Goal: Task Accomplishment & Management: Complete application form

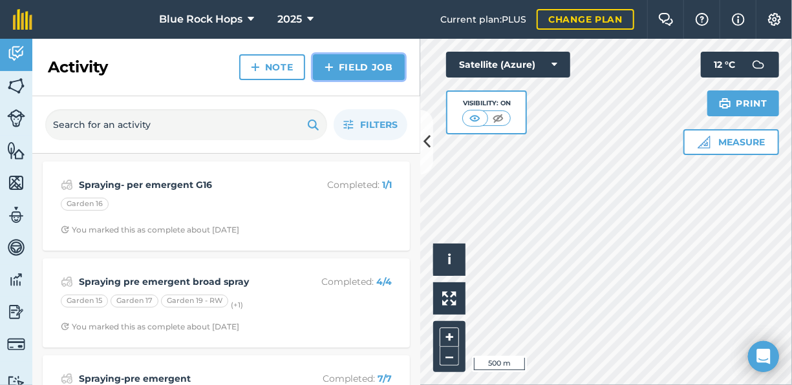
click at [358, 65] on link "Field Job" at bounding box center [359, 67] width 92 height 26
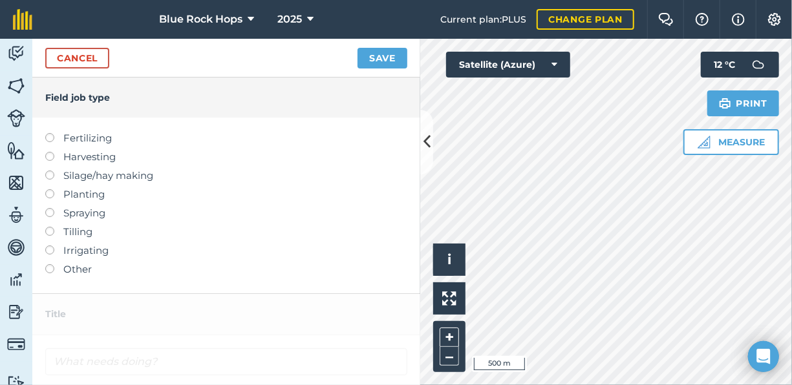
click at [52, 133] on label at bounding box center [54, 133] width 18 height 0
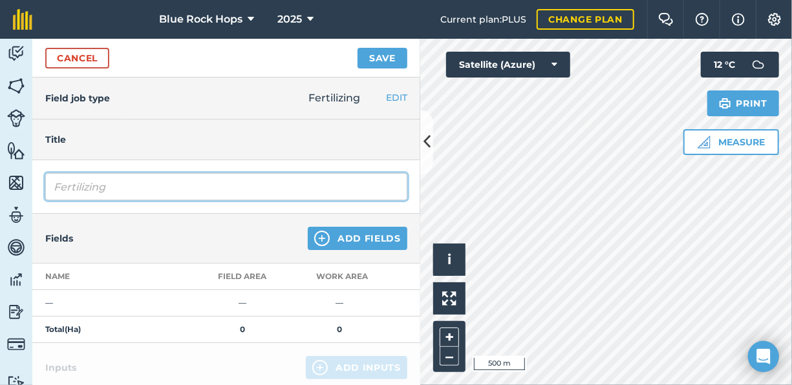
click at [165, 185] on input "Fertilizing" at bounding box center [226, 186] width 362 height 27
type input "Fertilizing- sept - 1st year plants"
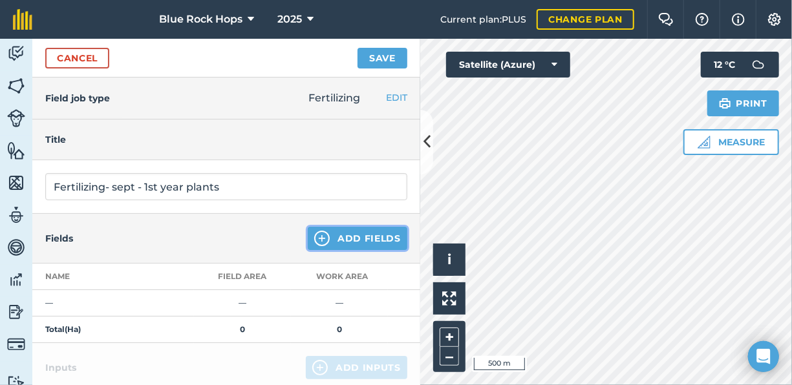
click at [317, 229] on button "Add Fields" at bounding box center [358, 238] width 100 height 23
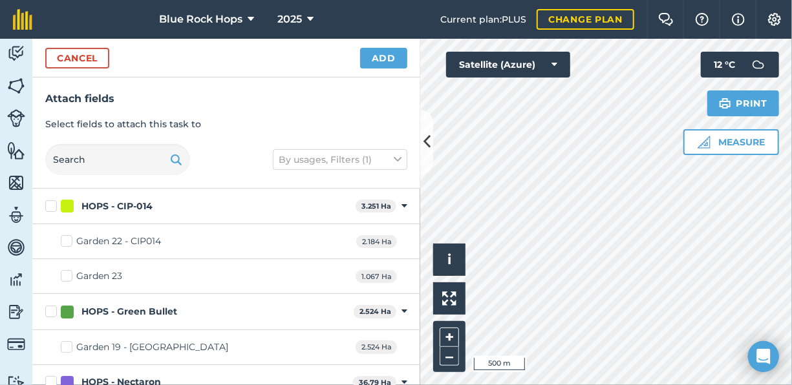
click at [72, 236] on label "Garden 22 - CIP014" at bounding box center [111, 242] width 100 height 14
click at [69, 236] on input "Garden 22 - CIP014" at bounding box center [65, 239] width 8 height 8
checkbox input "true"
drag, startPoint x: 67, startPoint y: 271, endPoint x: 261, endPoint y: 272, distance: 193.8
click at [68, 271] on label "Garden 23" at bounding box center [91, 276] width 61 height 14
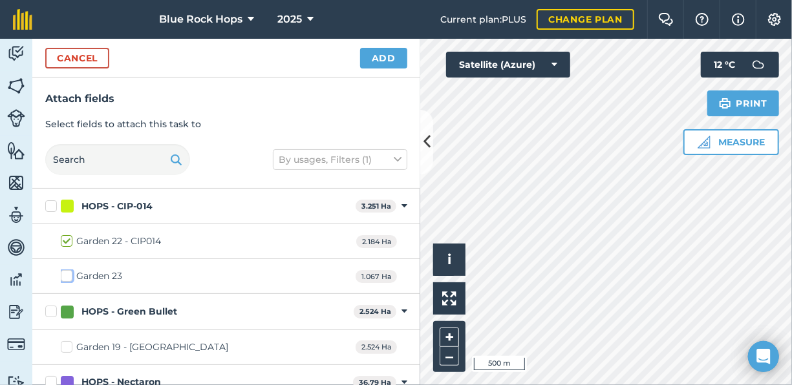
click at [68, 271] on input "Garden 23" at bounding box center [65, 273] width 8 height 8
checkbox input "true"
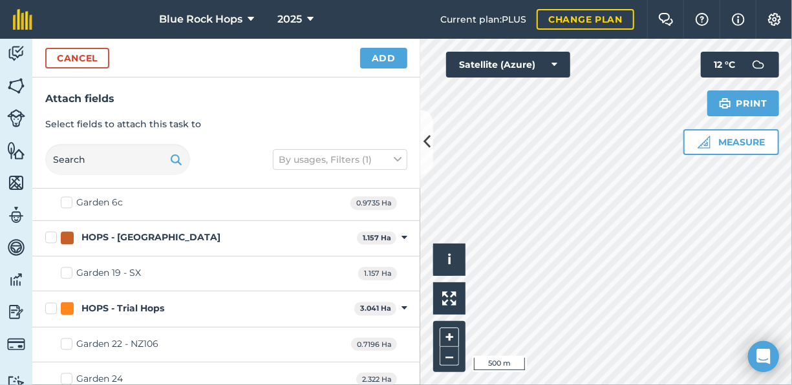
scroll to position [1302, 0]
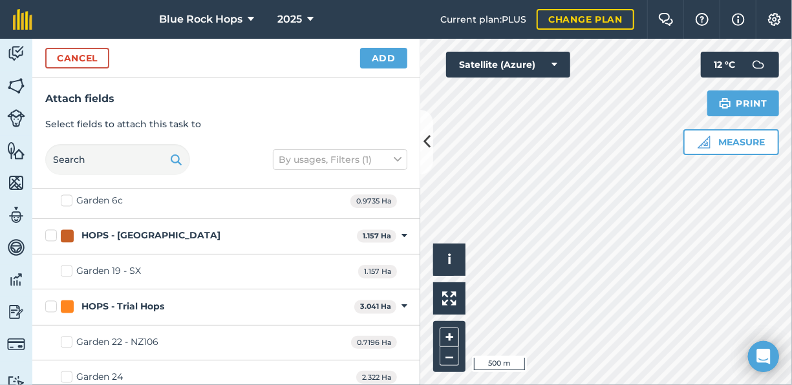
click at [69, 336] on label "Garden 22 - NZ106" at bounding box center [110, 343] width 98 height 14
click at [69, 336] on input "Garden 22 - NZ106" at bounding box center [65, 340] width 8 height 8
checkbox input "true"
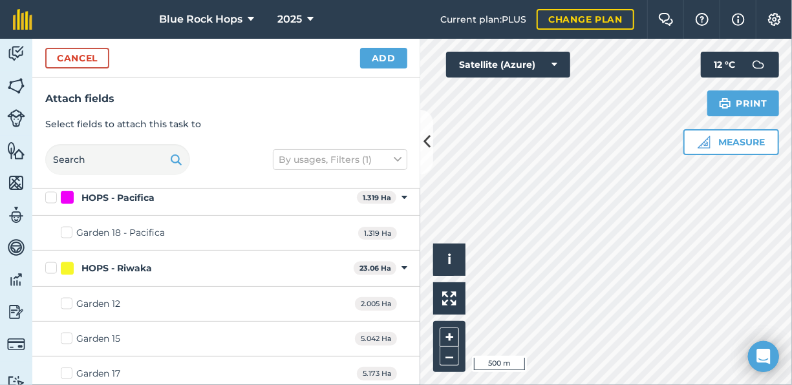
scroll to position [785, 0]
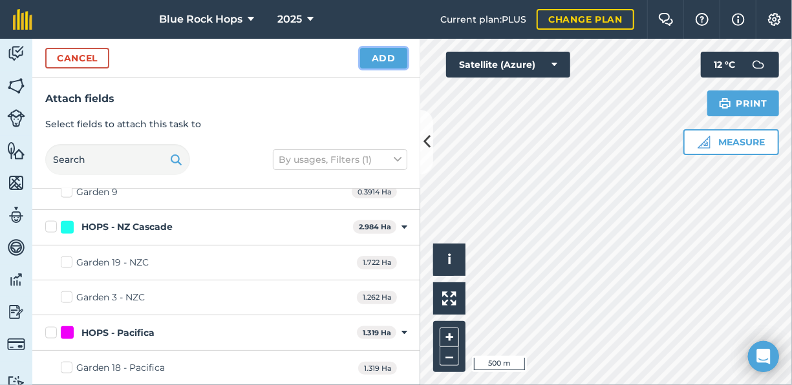
click at [380, 56] on button "Add" at bounding box center [383, 58] width 47 height 21
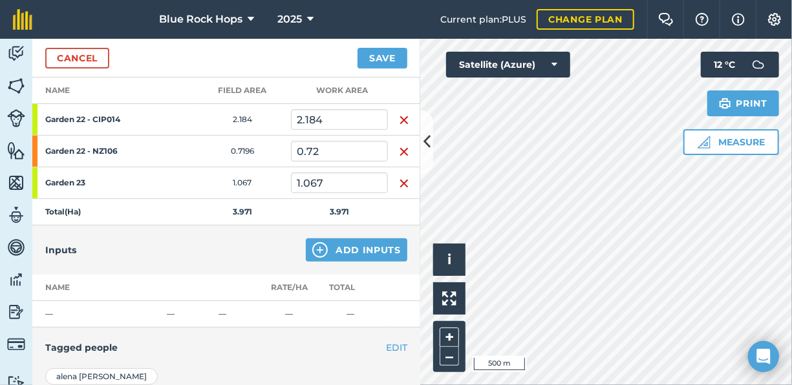
scroll to position [194, 0]
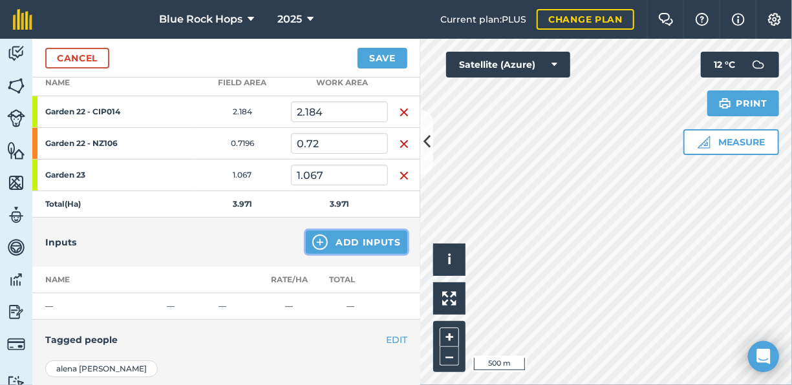
click at [334, 234] on button "Add Inputs" at bounding box center [356, 242] width 101 height 23
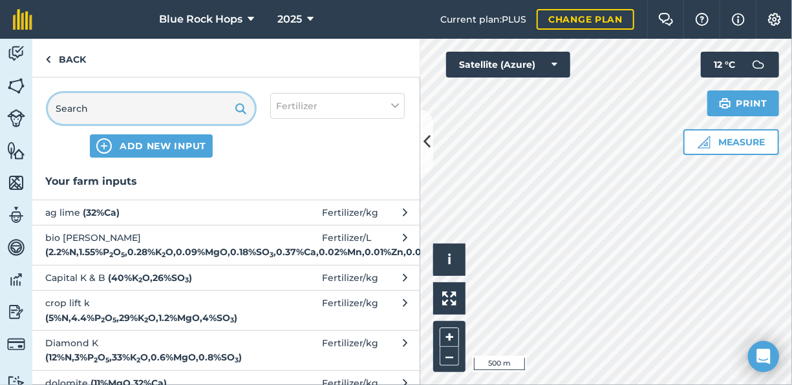
click at [92, 108] on input "text" at bounding box center [151, 108] width 207 height 31
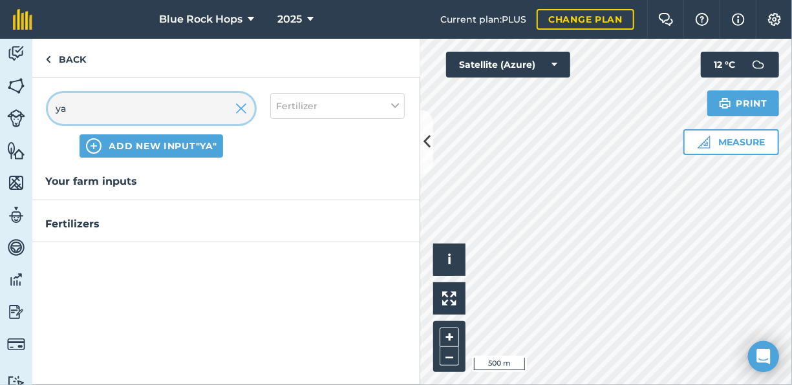
type input "y"
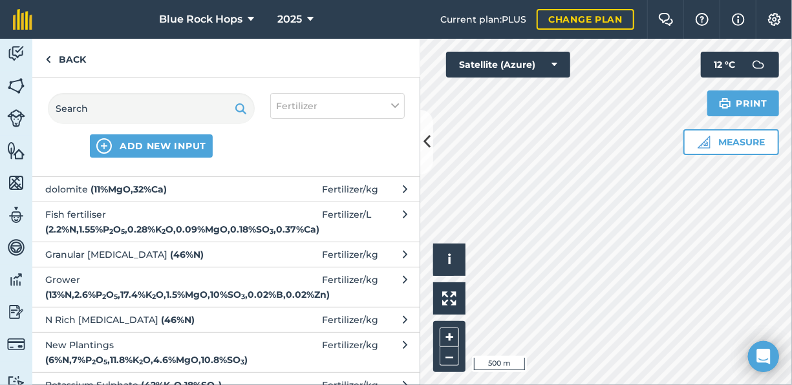
click at [142, 298] on span "Grower ( 13 % N , 2.6 % P 2 O 5 , 17.4 % K 2 O , 1.5 % MgO , 10 % SO 3 , 0.02 %…" at bounding box center [150, 287] width 211 height 29
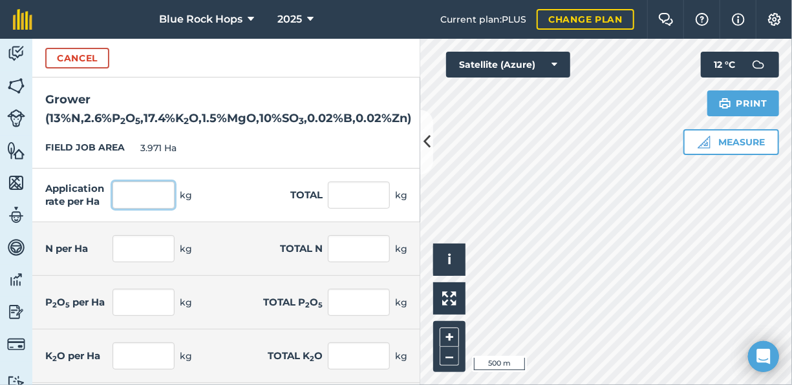
click at [147, 199] on input "text" at bounding box center [143, 195] width 62 height 27
type input "200"
click at [231, 234] on div "N per Ha kg Total N kg" at bounding box center [226, 249] width 388 height 54
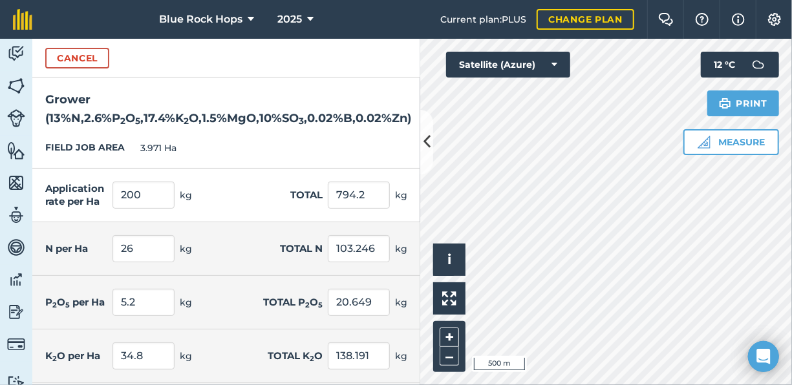
type input "794.2"
type input "26"
type input "103.246"
type input "5.2"
type input "20.649"
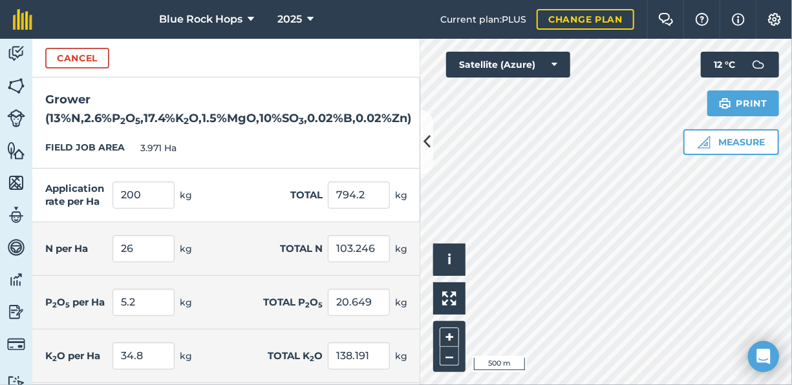
type input "34.8"
type input "138.191"
type input "3"
type input "11.913"
type input "20"
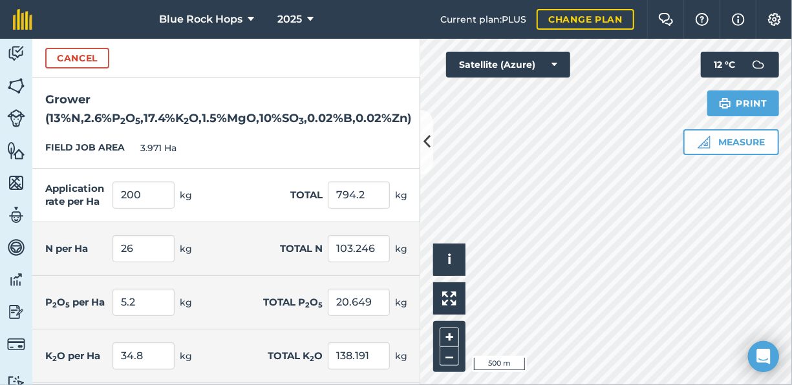
type input "79.42"
type input "0.04"
type input "0.159"
type input "0.04"
type input "0.159"
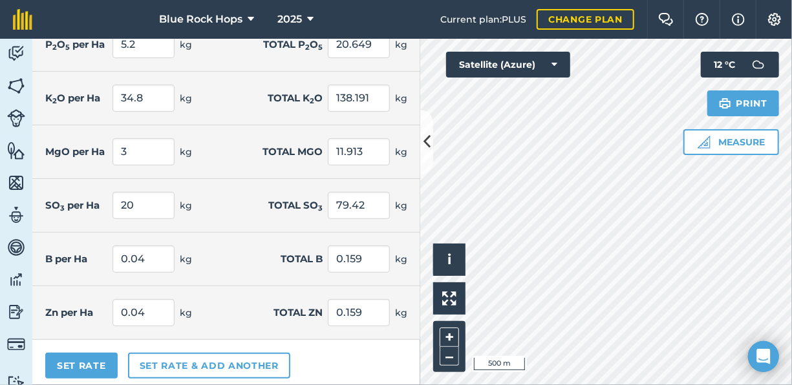
scroll to position [262, 0]
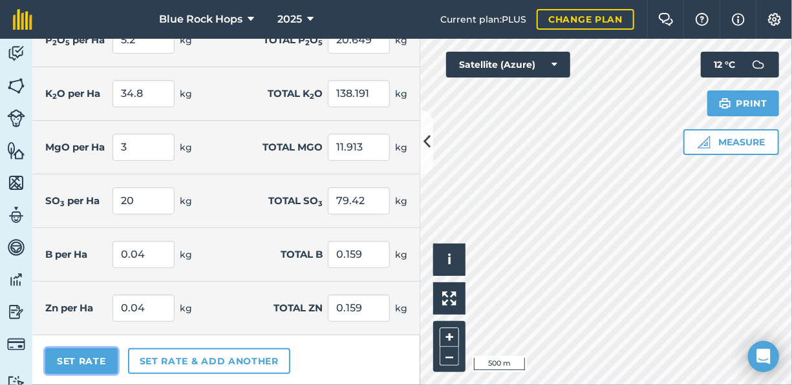
click at [100, 360] on button "Set Rate" at bounding box center [81, 361] width 72 height 26
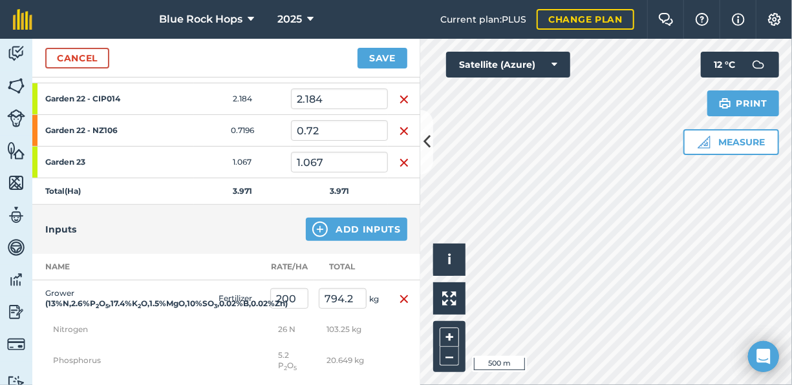
scroll to position [0, 0]
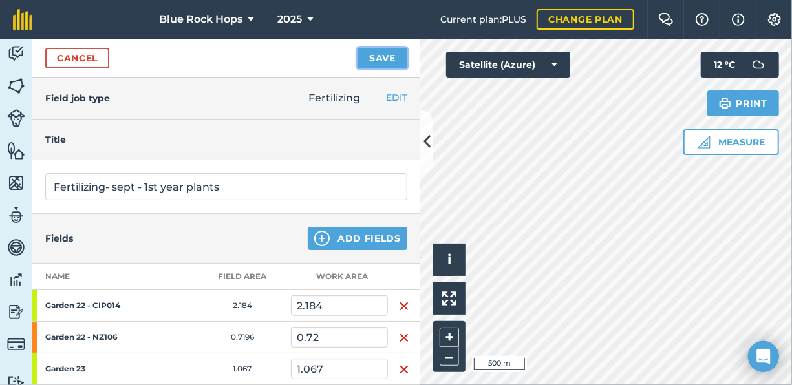
click at [375, 53] on button "Save" at bounding box center [382, 58] width 50 height 21
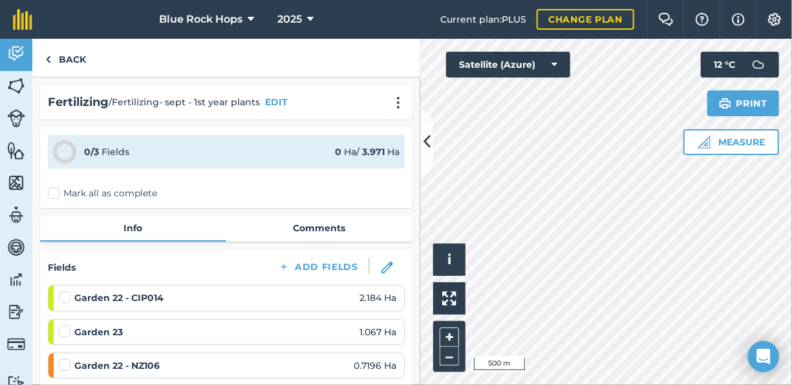
click at [53, 191] on label "Mark all as complete" at bounding box center [102, 194] width 109 height 14
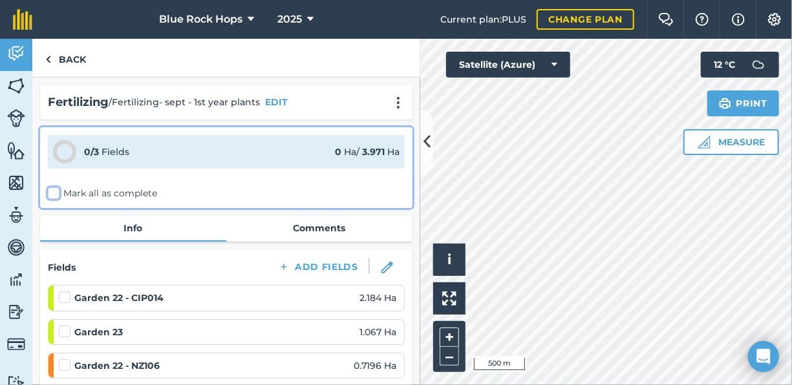
click at [53, 191] on input "Mark all as complete" at bounding box center [52, 191] width 8 height 8
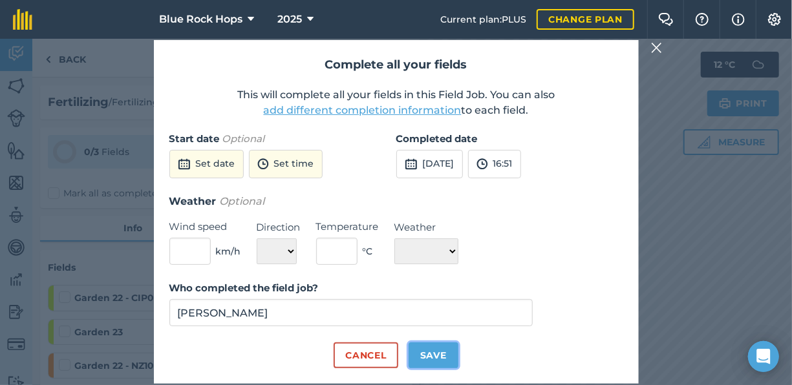
click at [432, 355] on button "Save" at bounding box center [433, 355] width 50 height 26
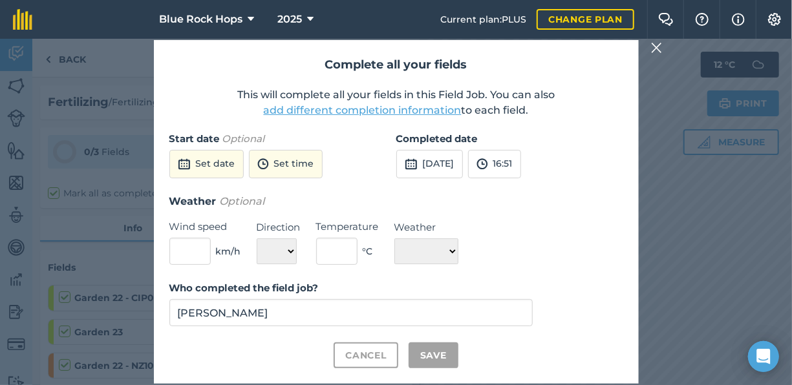
checkbox input "true"
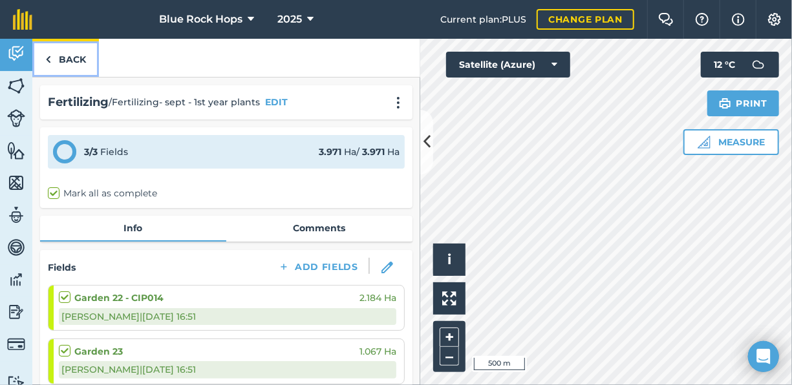
click at [68, 57] on link "Back" at bounding box center [65, 58] width 67 height 38
